Goal: Task Accomplishment & Management: Manage account settings

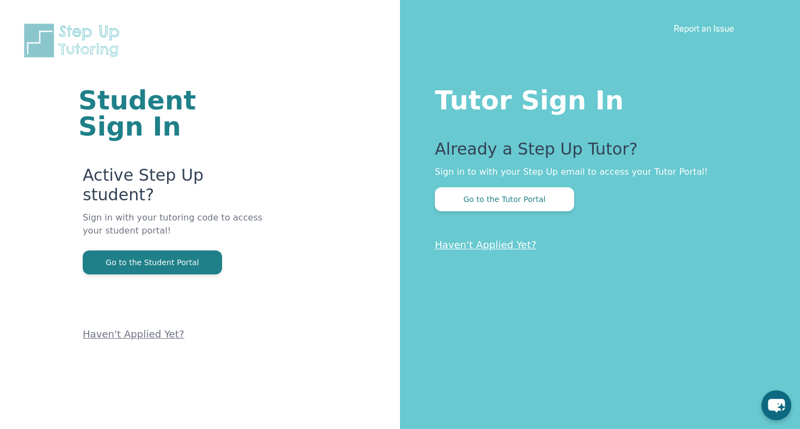
click at [452, 199] on button "Go to the Tutor Portal" at bounding box center [504, 199] width 139 height 24
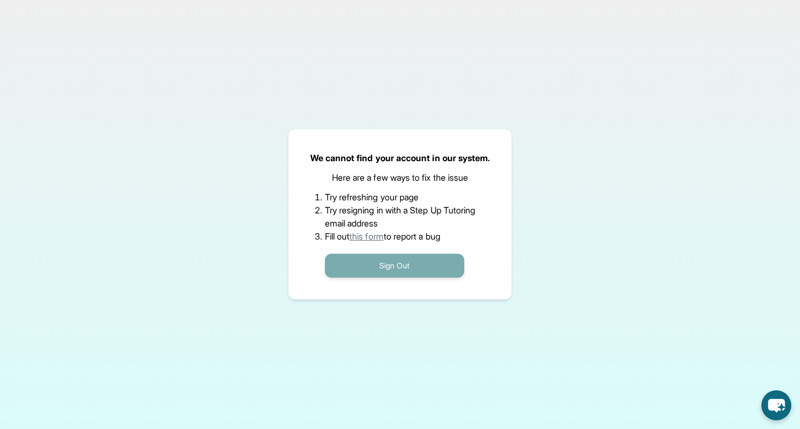
click at [374, 270] on button "Sign Out" at bounding box center [394, 266] width 139 height 24
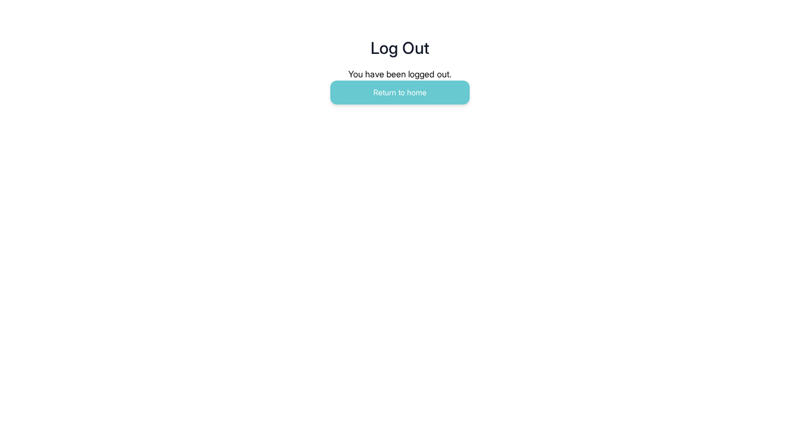
click at [415, 106] on main "Log Out You have been logged out. Return to home" at bounding box center [399, 60] width 557 height 120
click at [417, 106] on main "Log Out You have been logged out. Return to home" at bounding box center [399, 60] width 557 height 120
click at [409, 89] on button "Return to home" at bounding box center [399, 93] width 139 height 24
